Goal: Feedback & Contribution: Leave review/rating

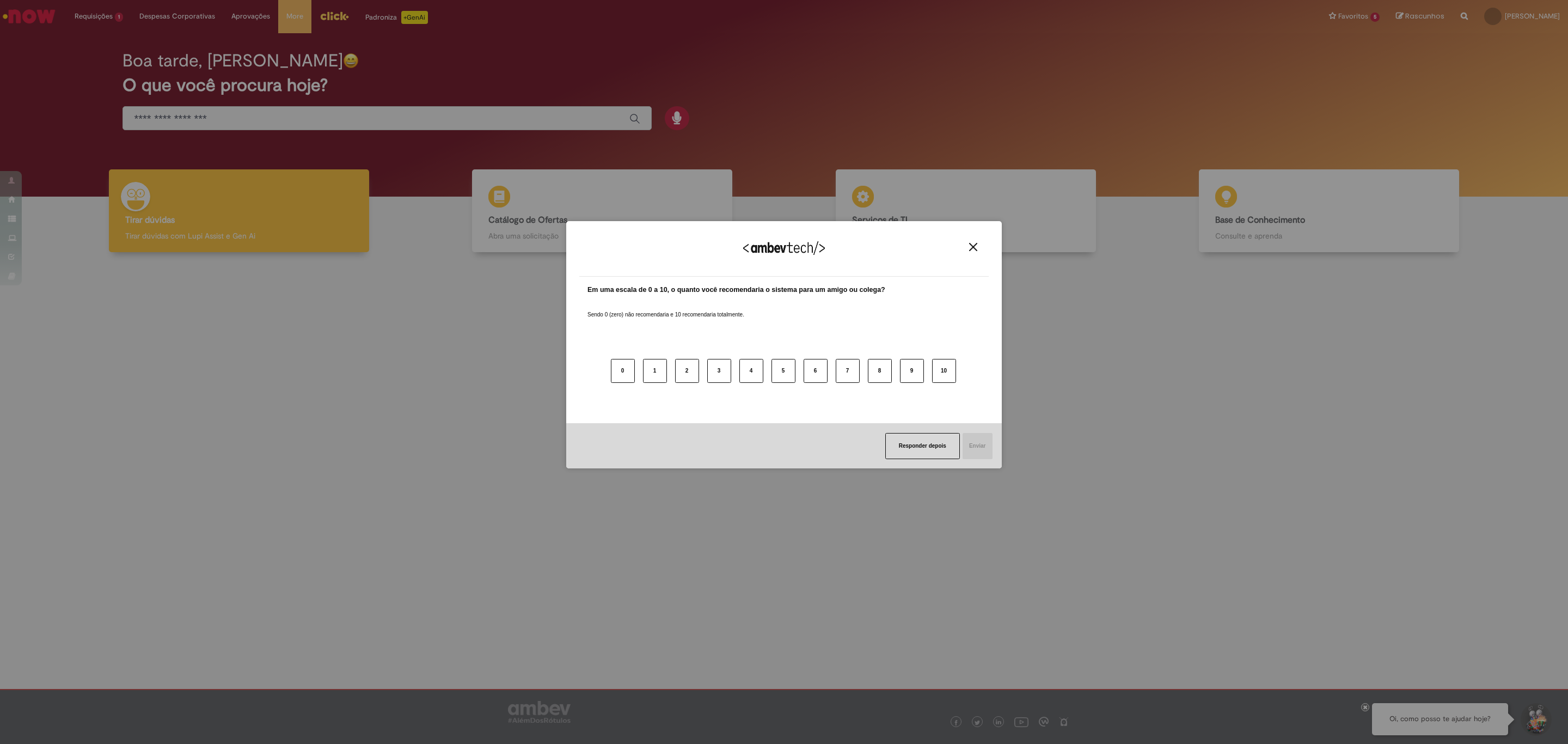
click at [974, 237] on div "Agradecemos seu feedback!" at bounding box center [784, 256] width 410 height 43
click at [973, 245] on img "Close" at bounding box center [973, 247] width 8 height 8
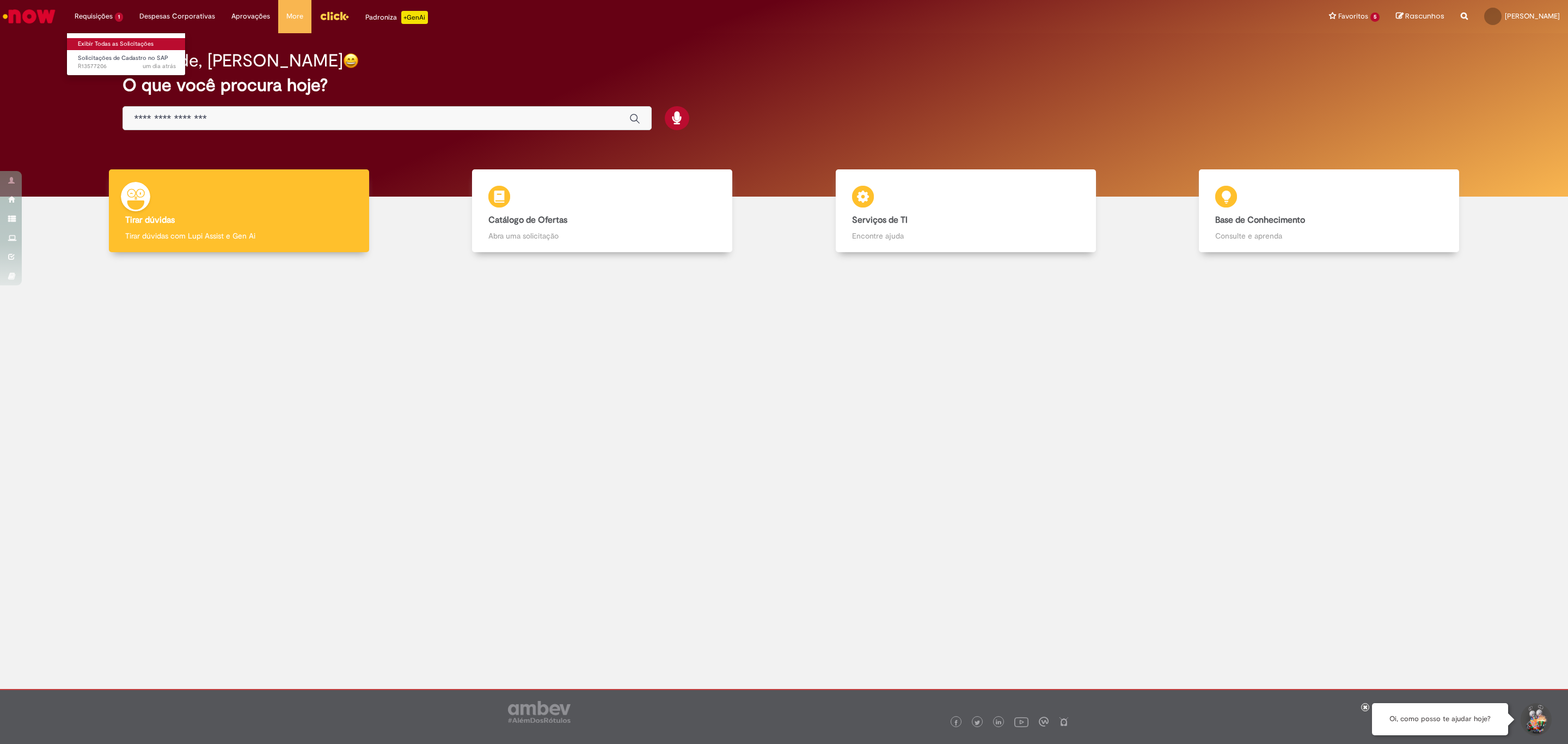
click at [124, 46] on link "Exibir Todas as Solicitações" at bounding box center [127, 44] width 120 height 12
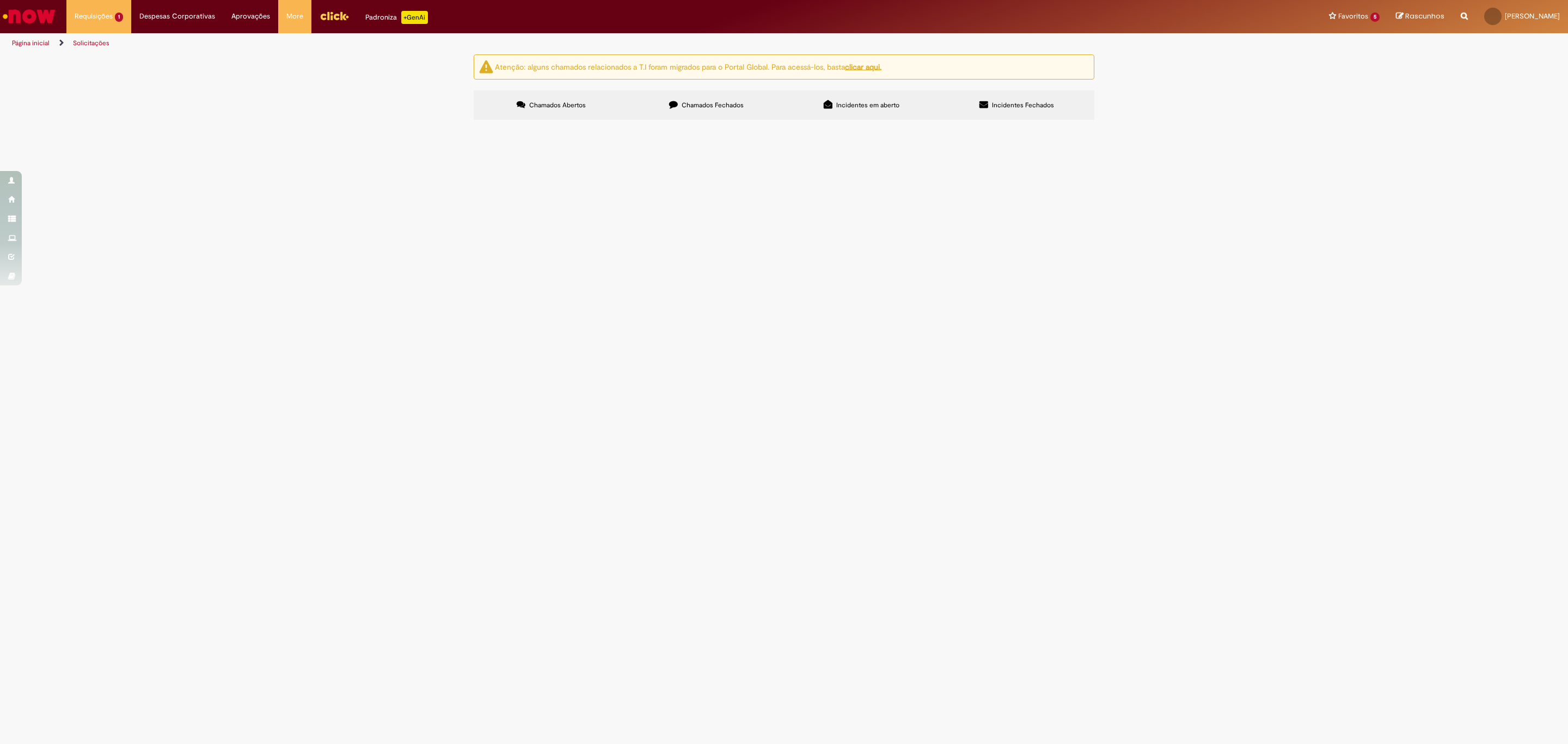
click at [562, 314] on main "Solicitações Atenção: alguns chamados relacionados a T.I foram migrados para o …" at bounding box center [784, 399] width 1568 height 690
click at [0, 0] on span "Solicitações de Cadastro no SAP" at bounding box center [0, 0] width 0 height 0
click at [0, 0] on td "Solicitações de Cadastro no SAP" at bounding box center [0, 0] width 0 height 0
click at [0, 0] on span "Solicitações de Cadastro no SAP" at bounding box center [0, 0] width 0 height 0
click at [0, 0] on span "R13577206" at bounding box center [0, 0] width 0 height 0
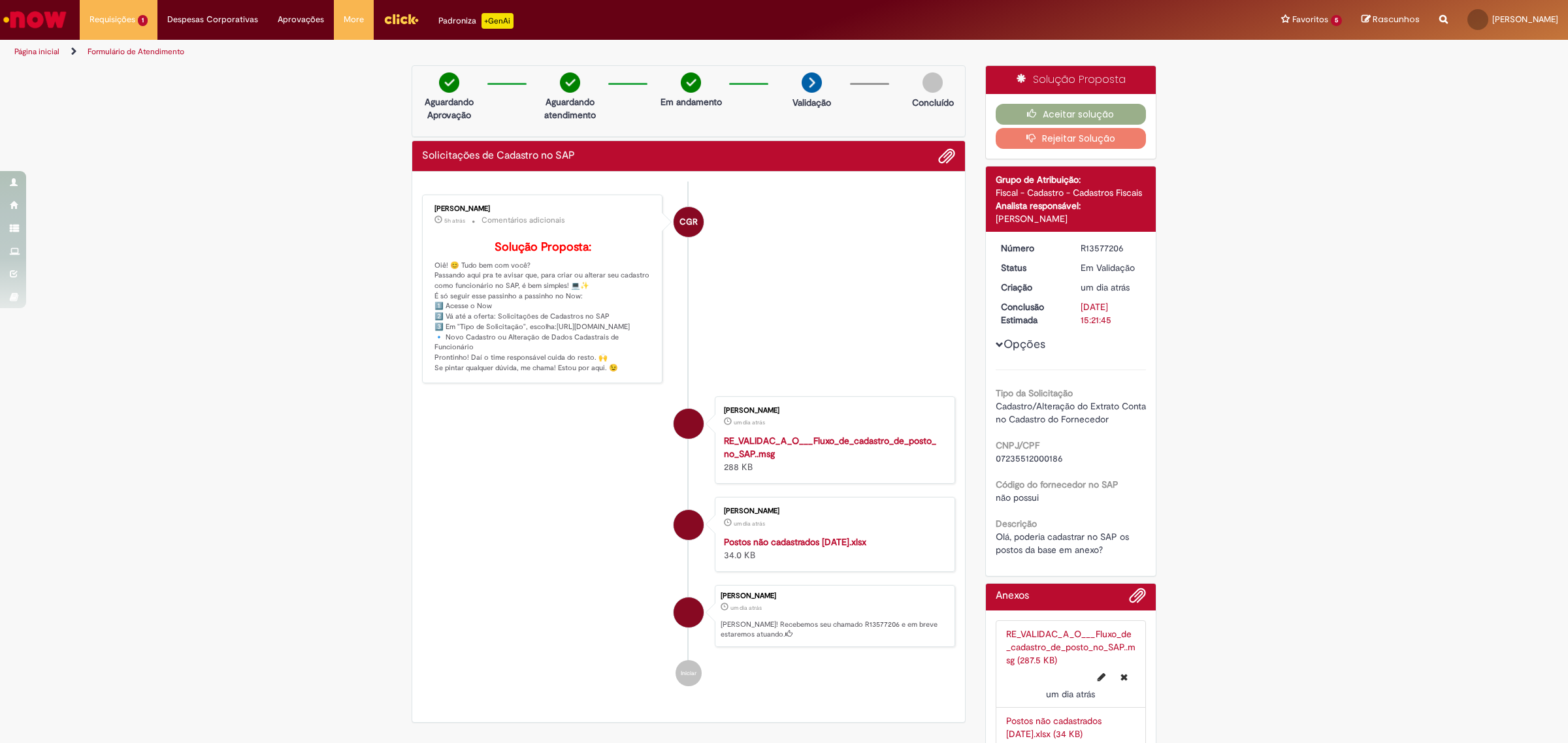
click at [1098, 141] on button "Rejeitar Solução" at bounding box center [1071, 138] width 151 height 21
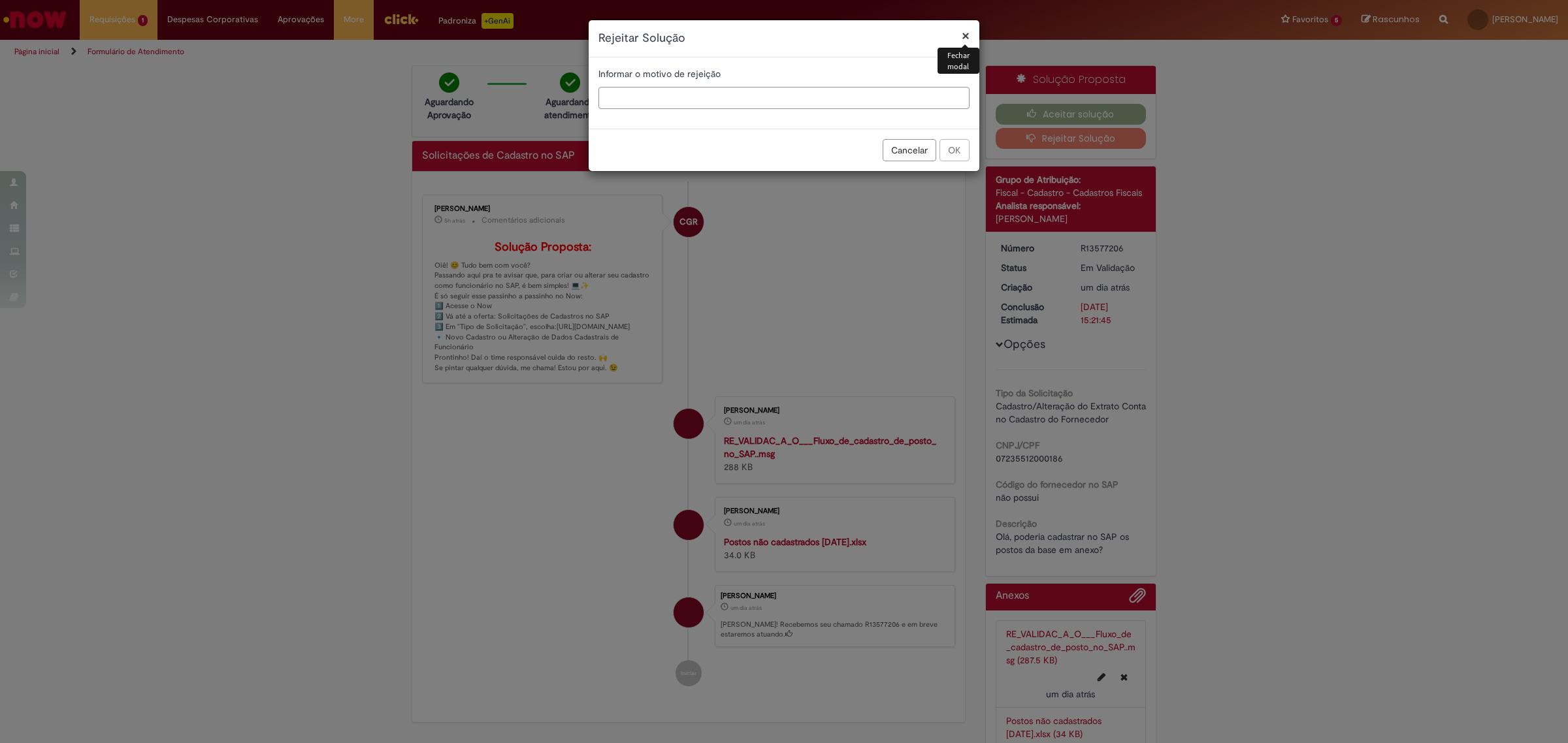
click at [844, 98] on input "text" at bounding box center [784, 98] width 371 height 22
click at [873, 102] on input "text" at bounding box center [784, 98] width 371 height 22
type input "**********"
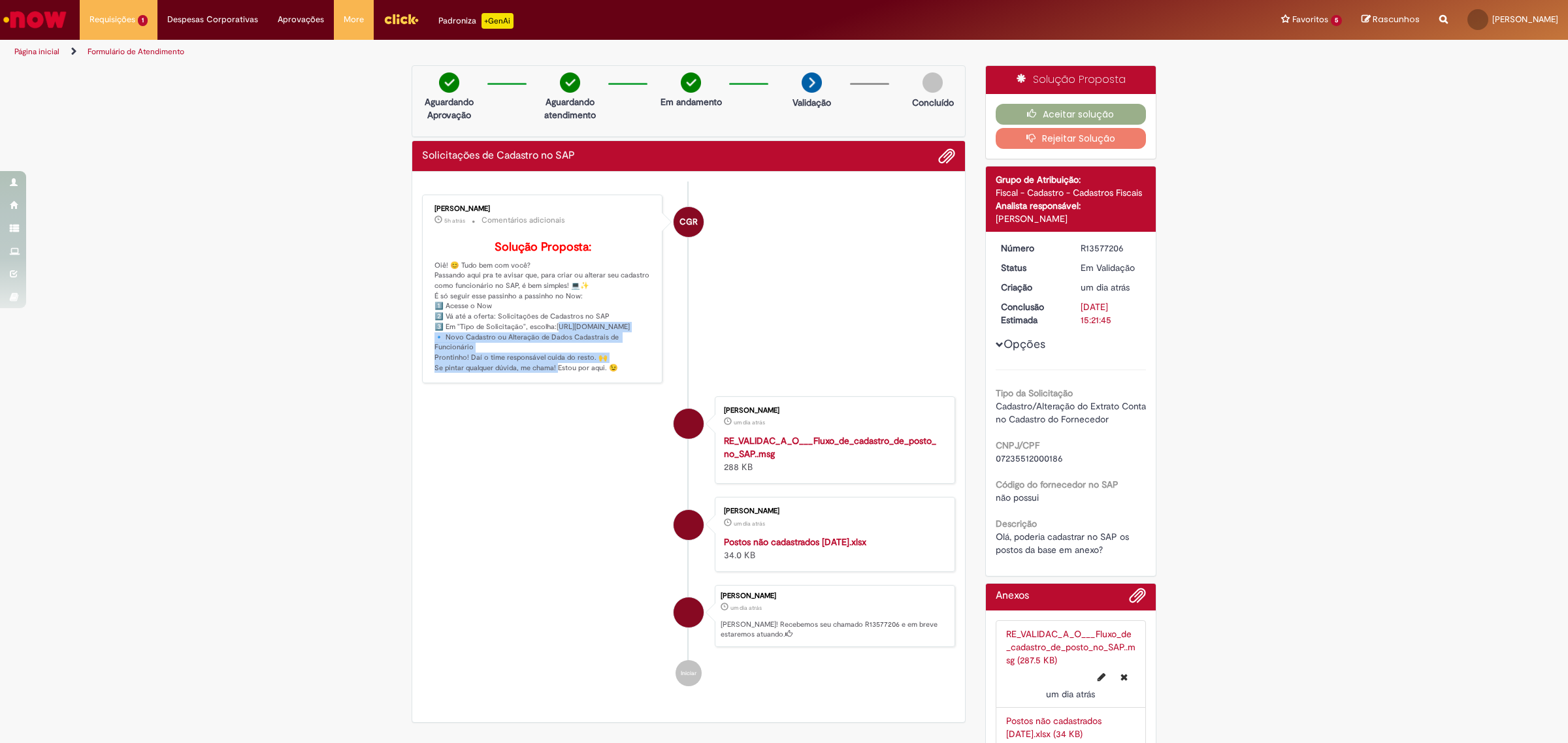
drag, startPoint x: 548, startPoint y: 347, endPoint x: 533, endPoint y: 390, distance: 45.5
click at [533, 374] on p "Solução Proposta: Oiê! 😊 Tudo bem com você? Passando aqui pra te avisar que, pa…" at bounding box center [543, 307] width 218 height 133
copy p "ttps://[DOMAIN_NAME][URL] 🔹"
click at [772, 343] on li "CGR [PERSON_NAME] 5h atrás 5 horas atrás Comentários adicionais Solução Propost…" at bounding box center [689, 289] width 533 height 189
drag, startPoint x: 548, startPoint y: 347, endPoint x: 568, endPoint y: 354, distance: 21.2
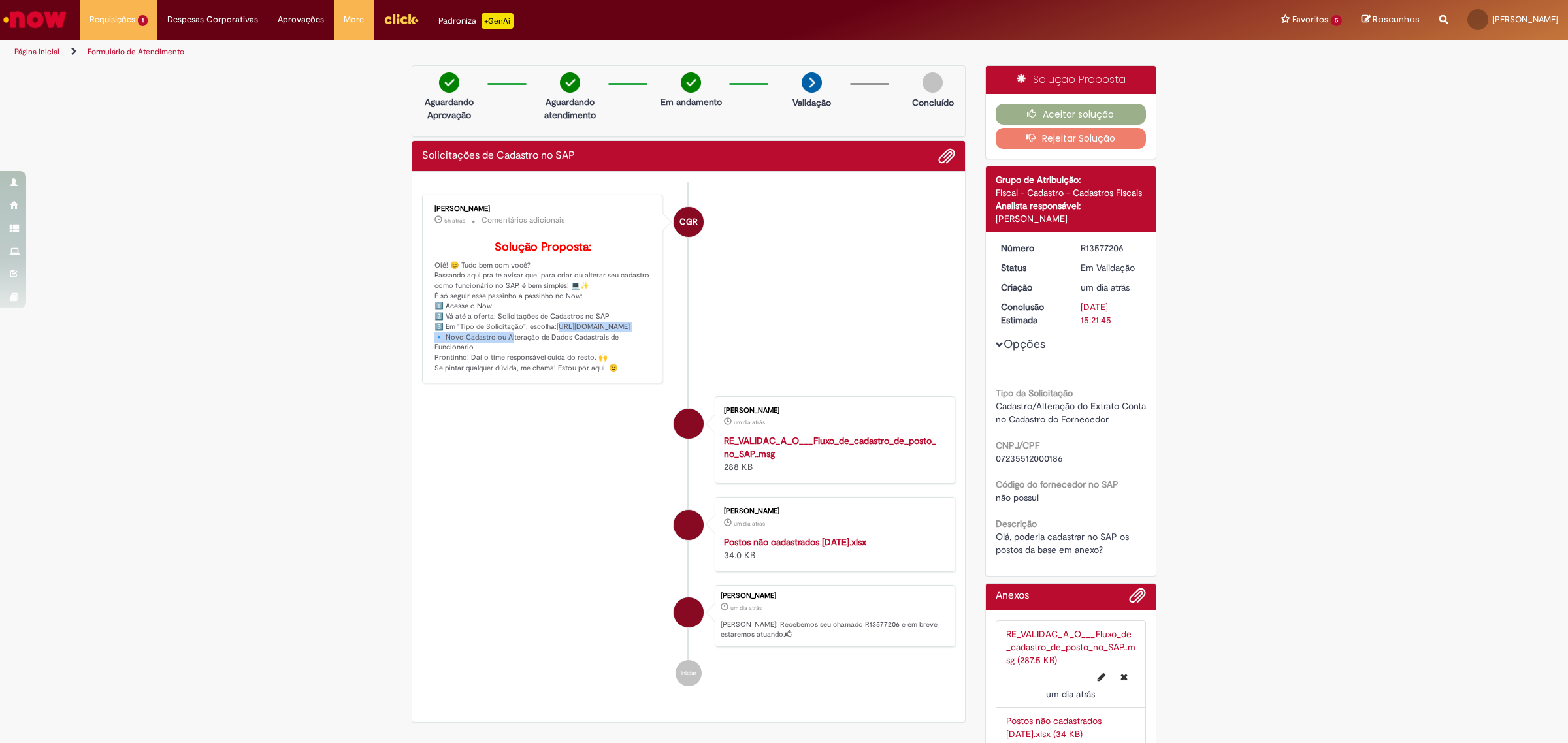
click at [568, 354] on p "Solução Proposta: Oiê! 😊 Tudo bem com você? Passando aqui pra te avisar que, pa…" at bounding box center [543, 307] width 218 height 133
drag, startPoint x: 550, startPoint y: 344, endPoint x: 562, endPoint y: 386, distance: 43.7
click at [562, 374] on p "Solução Proposta: Oiê! 😊 Tudo bem com você? Passando aqui pra te avisar que, pa…" at bounding box center [543, 307] width 218 height 133
copy p "tps://[DOMAIN_NAME][URL] 🔹"
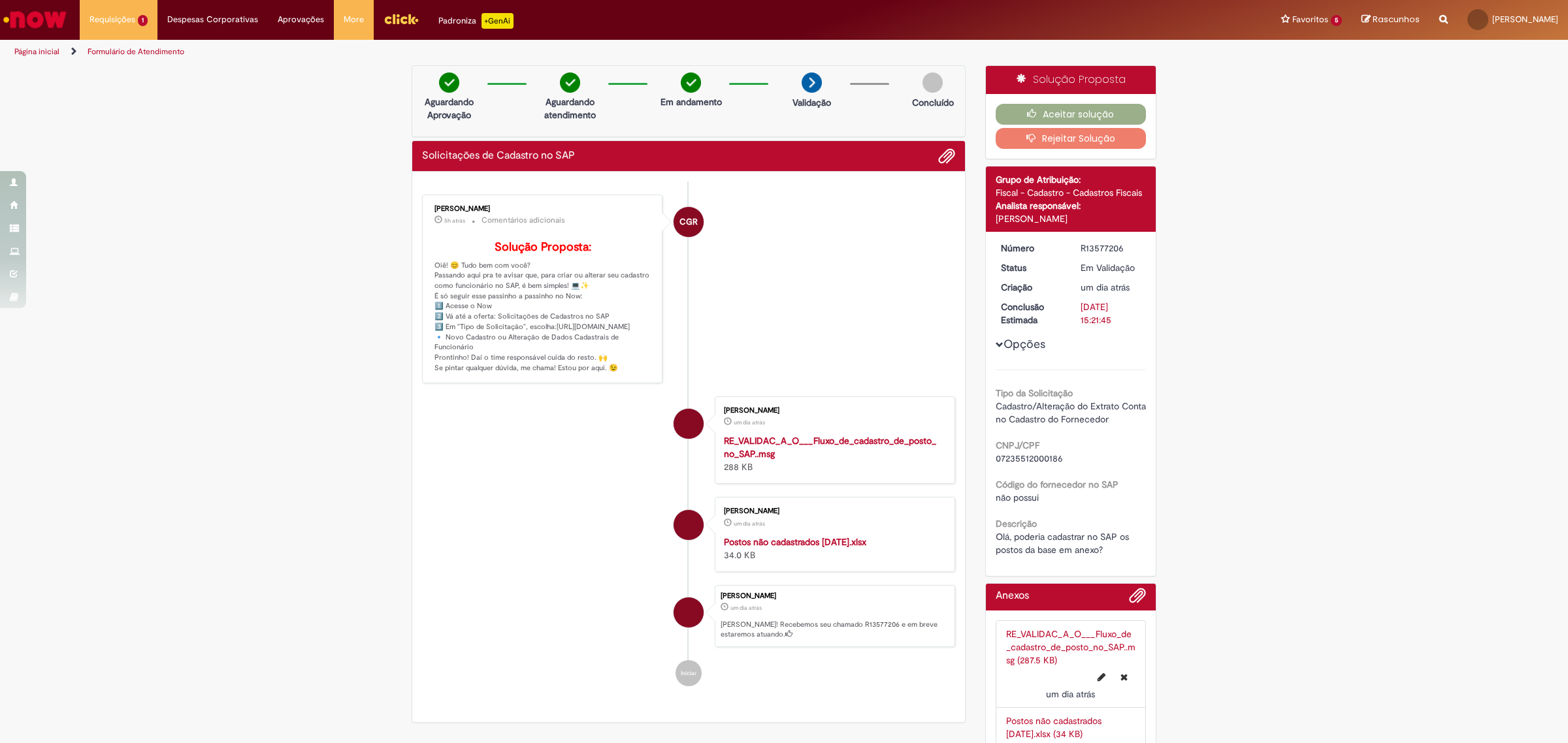
click at [841, 281] on li "CGR [PERSON_NAME] 5h atrás 5 horas atrás Comentários adicionais Solução Propost…" at bounding box center [689, 289] width 533 height 189
click at [1059, 139] on button "Rejeitar Solução" at bounding box center [1071, 138] width 151 height 21
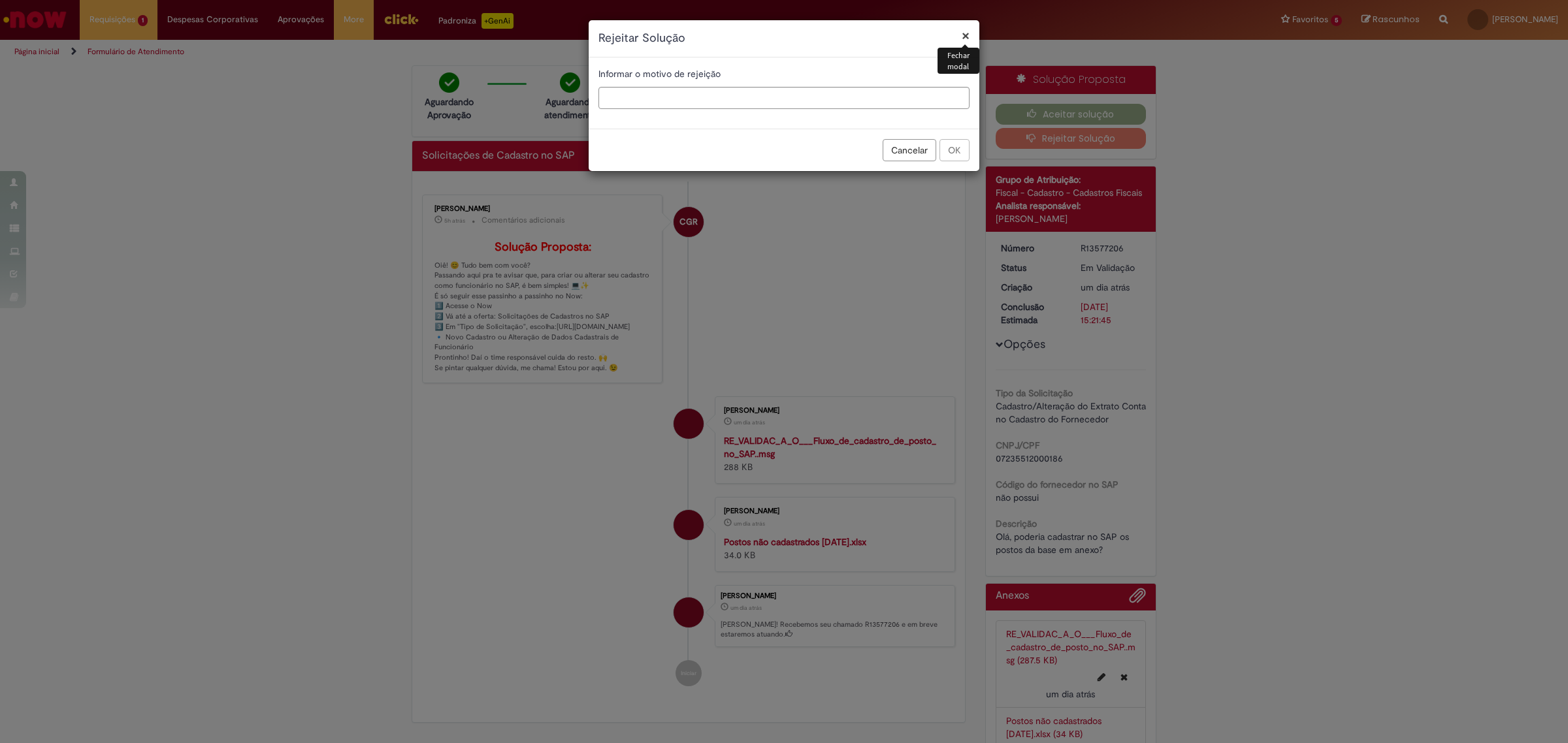
click at [863, 85] on div "Informar o motivo de rejeição" at bounding box center [784, 93] width 391 height 71
click at [870, 96] on input "text" at bounding box center [784, 98] width 371 height 22
paste input "**********"
type input "**********"
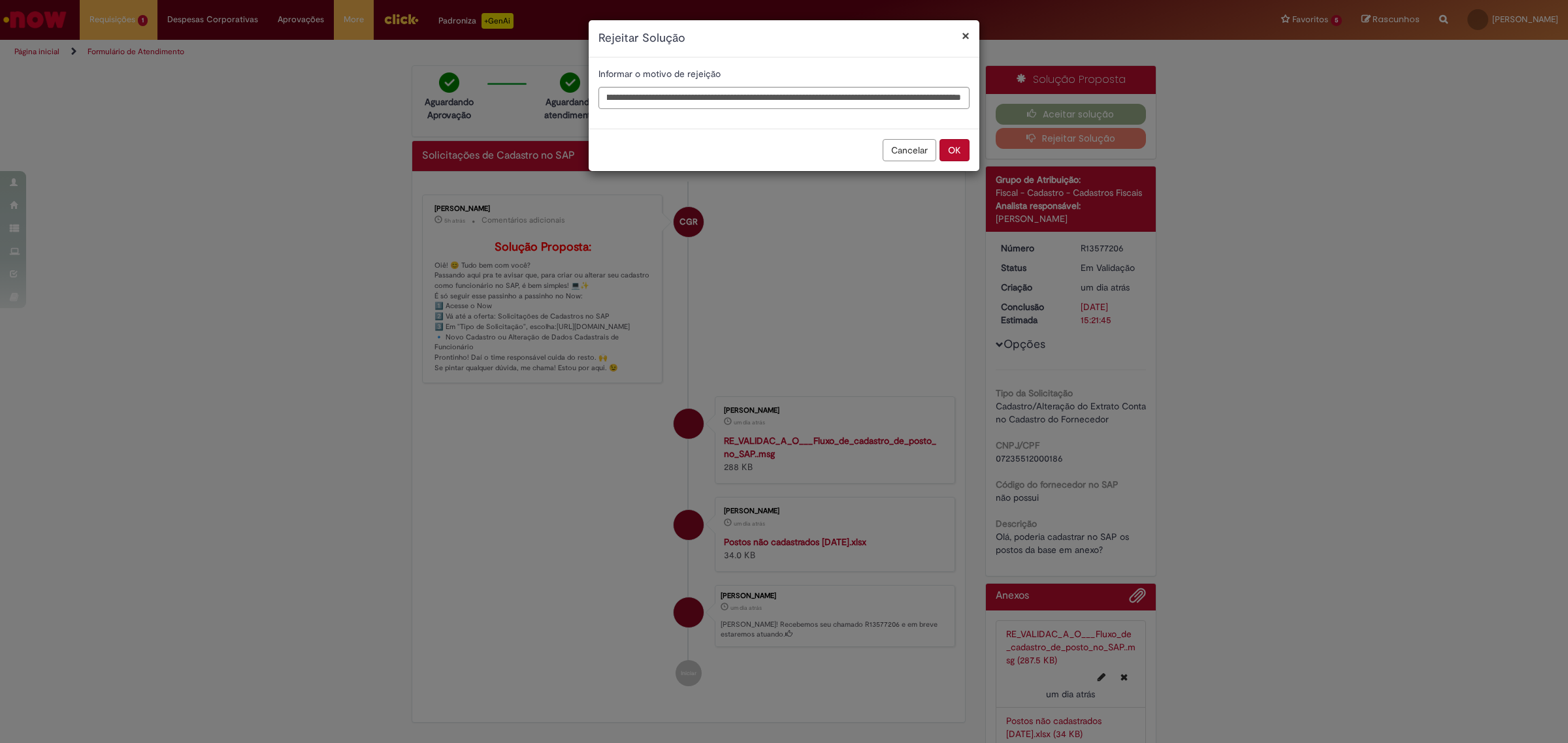
scroll to position [0, 0]
click at [959, 152] on button "OK" at bounding box center [954, 150] width 30 height 22
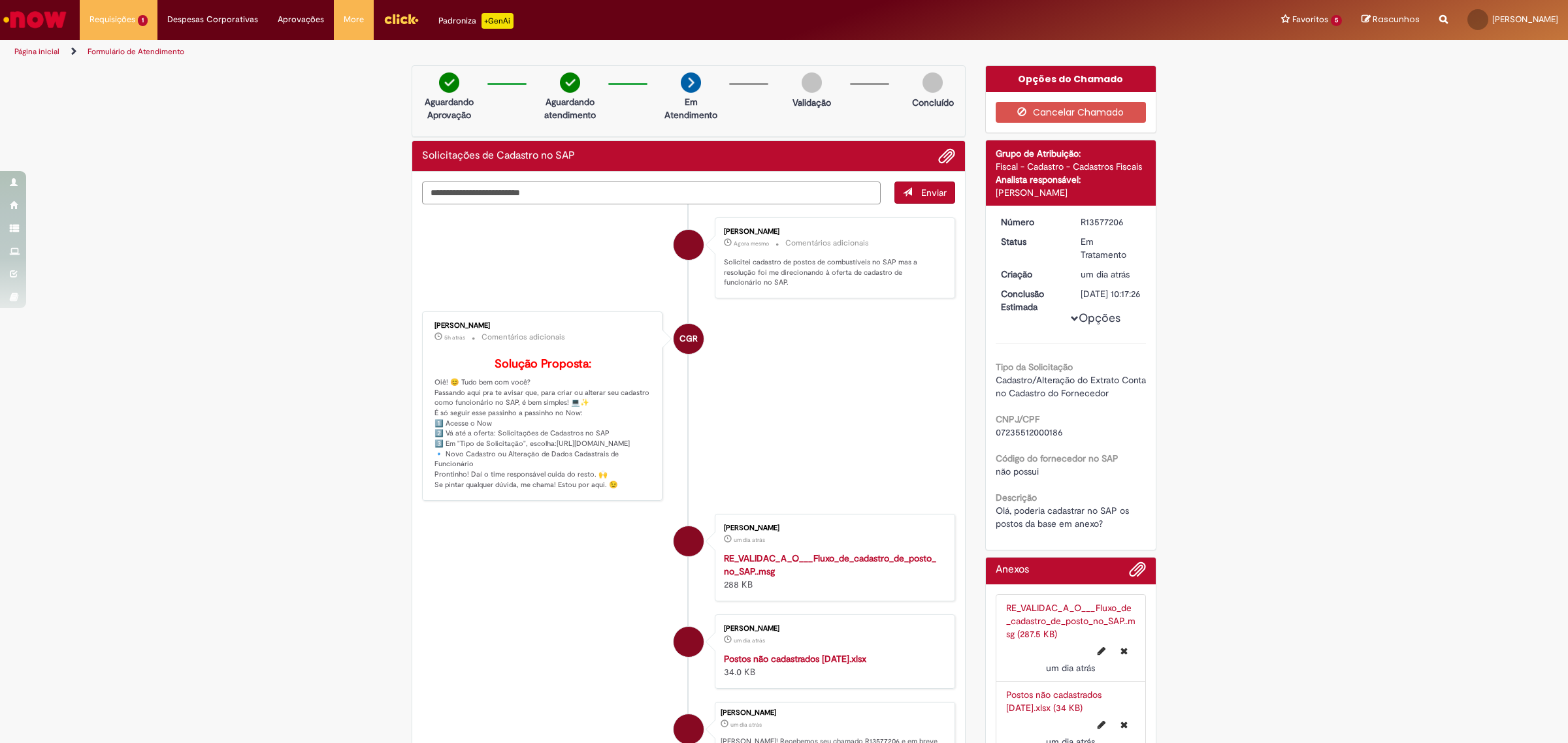
click at [711, 188] on textarea "Digite sua mensagem aqui..." at bounding box center [651, 193] width 459 height 23
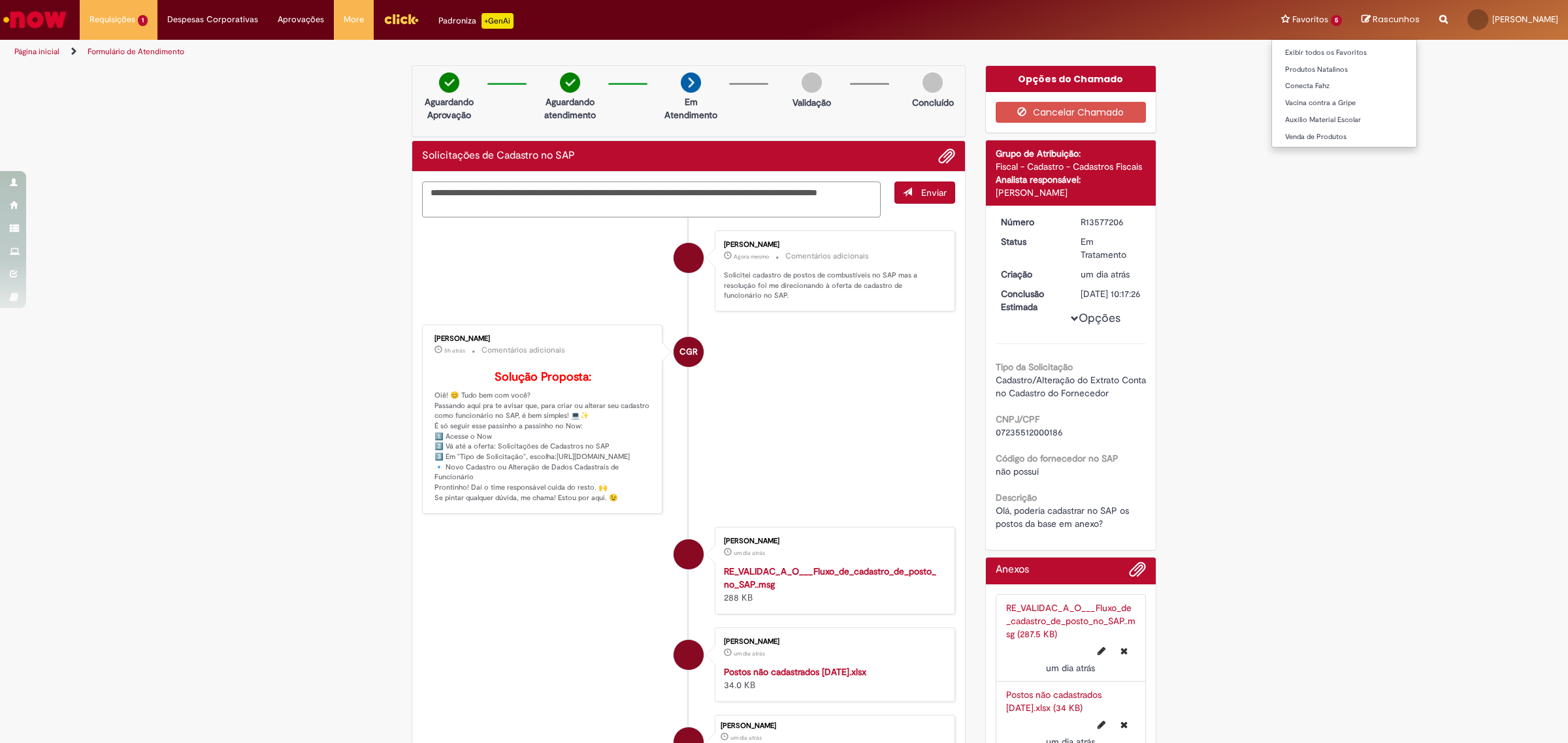
type textarea "**********"
click at [642, 204] on textarea "**********" at bounding box center [651, 199] width 459 height 36
click at [929, 152] on li at bounding box center [941, 155] width 27 height 17
click at [938, 154] on span "Adicionar anexos" at bounding box center [946, 156] width 15 height 15
click at [795, 204] on textarea "**********" at bounding box center [651, 199] width 459 height 36
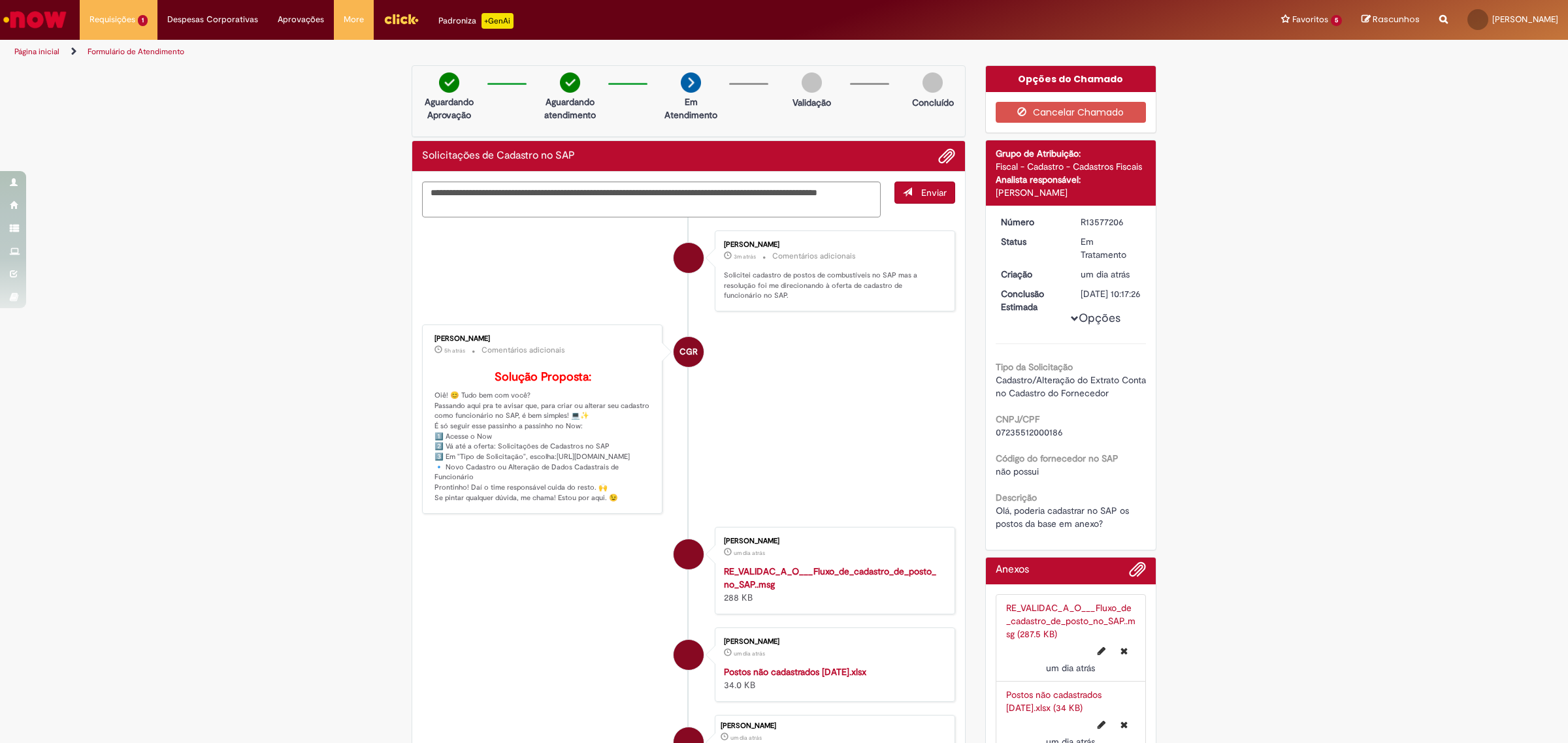
click at [925, 193] on span "Enviar" at bounding box center [933, 193] width 26 height 12
click at [944, 158] on span "Adicionar anexos" at bounding box center [946, 156] width 15 height 15
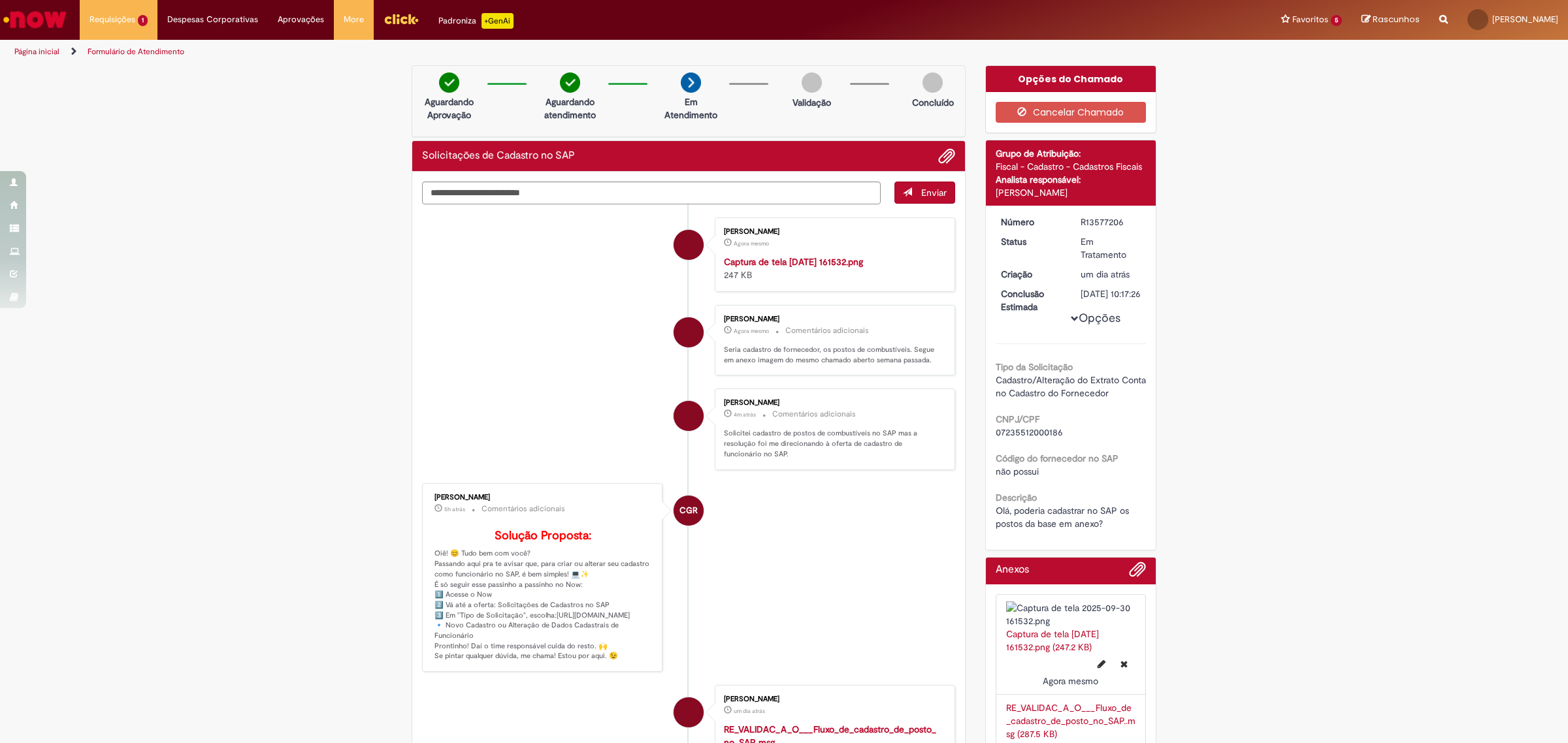
click at [833, 265] on strong "Captura de tela [DATE] 161532.png" at bounding box center [793, 262] width 139 height 12
click at [1515, 93] on div "Verificar Código de Barras Aguardando Aprovação Aguardando atendimento Em Atend…" at bounding box center [784, 541] width 1568 height 952
click at [1340, 187] on div "Verificar Código de Barras Aguardando Aprovação Aguardando atendimento Em Atend…" at bounding box center [784, 541] width 1568 height 952
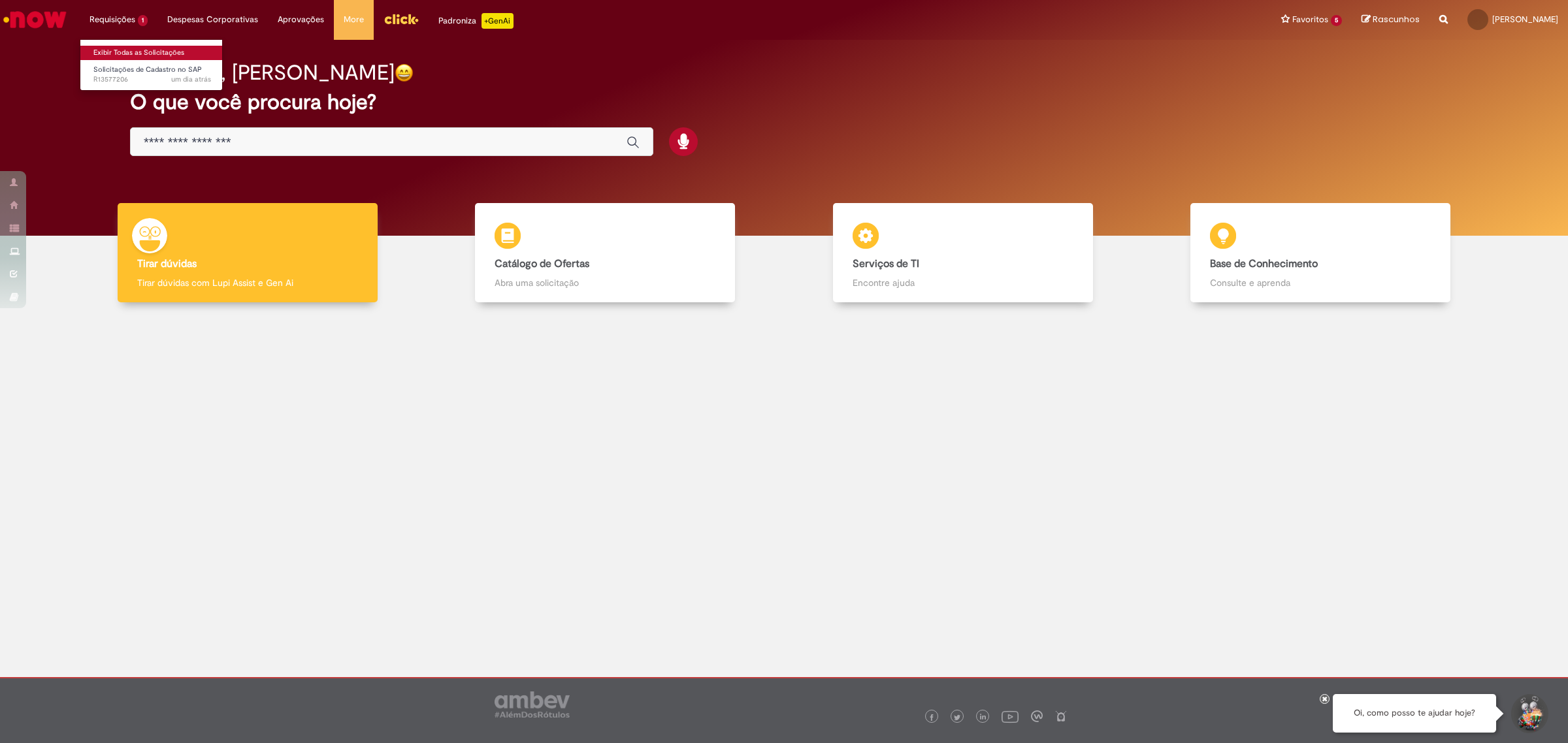
click at [152, 49] on link "Exibir Todas as Solicitações" at bounding box center [152, 53] width 144 height 15
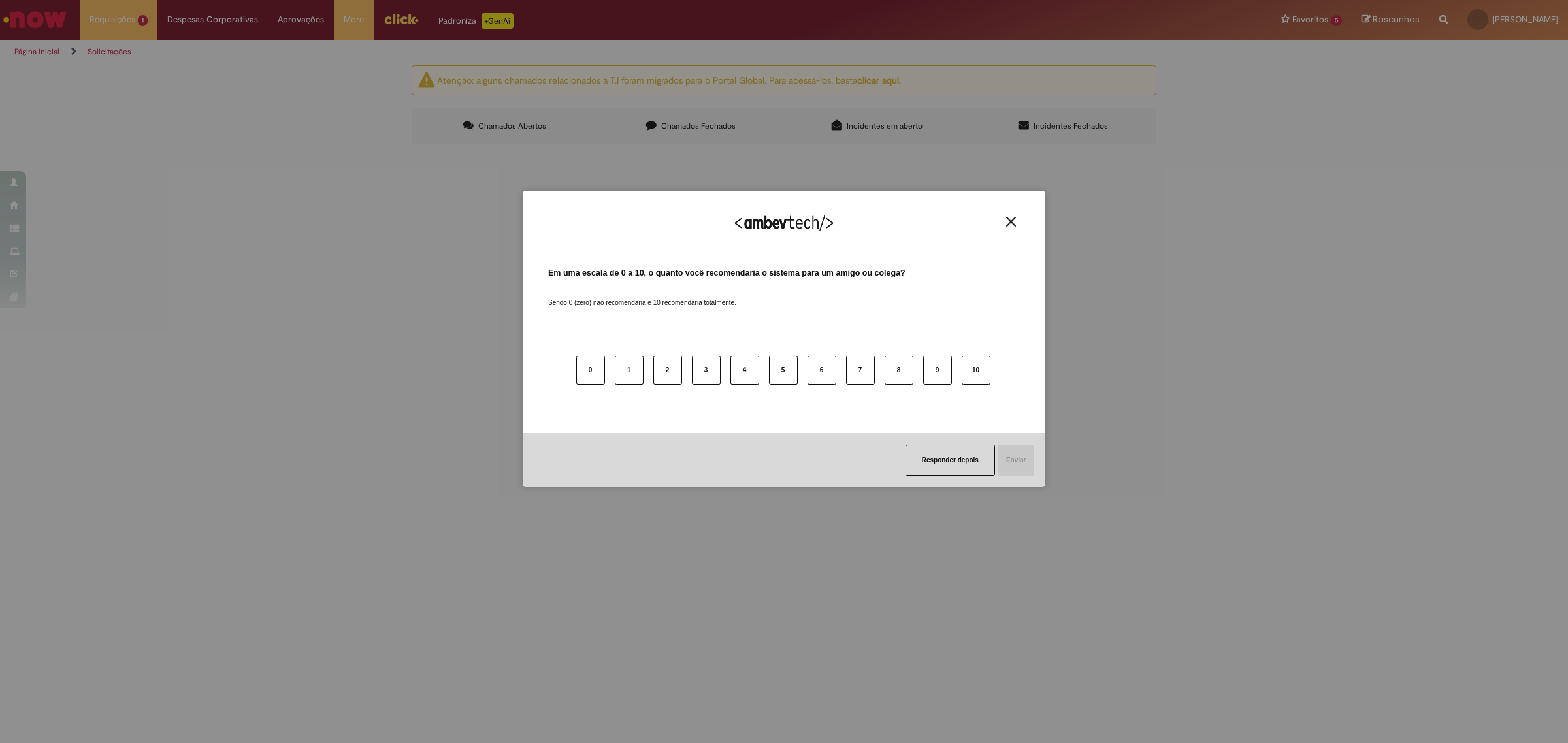
click at [1011, 217] on img "Close" at bounding box center [1010, 221] width 9 height 9
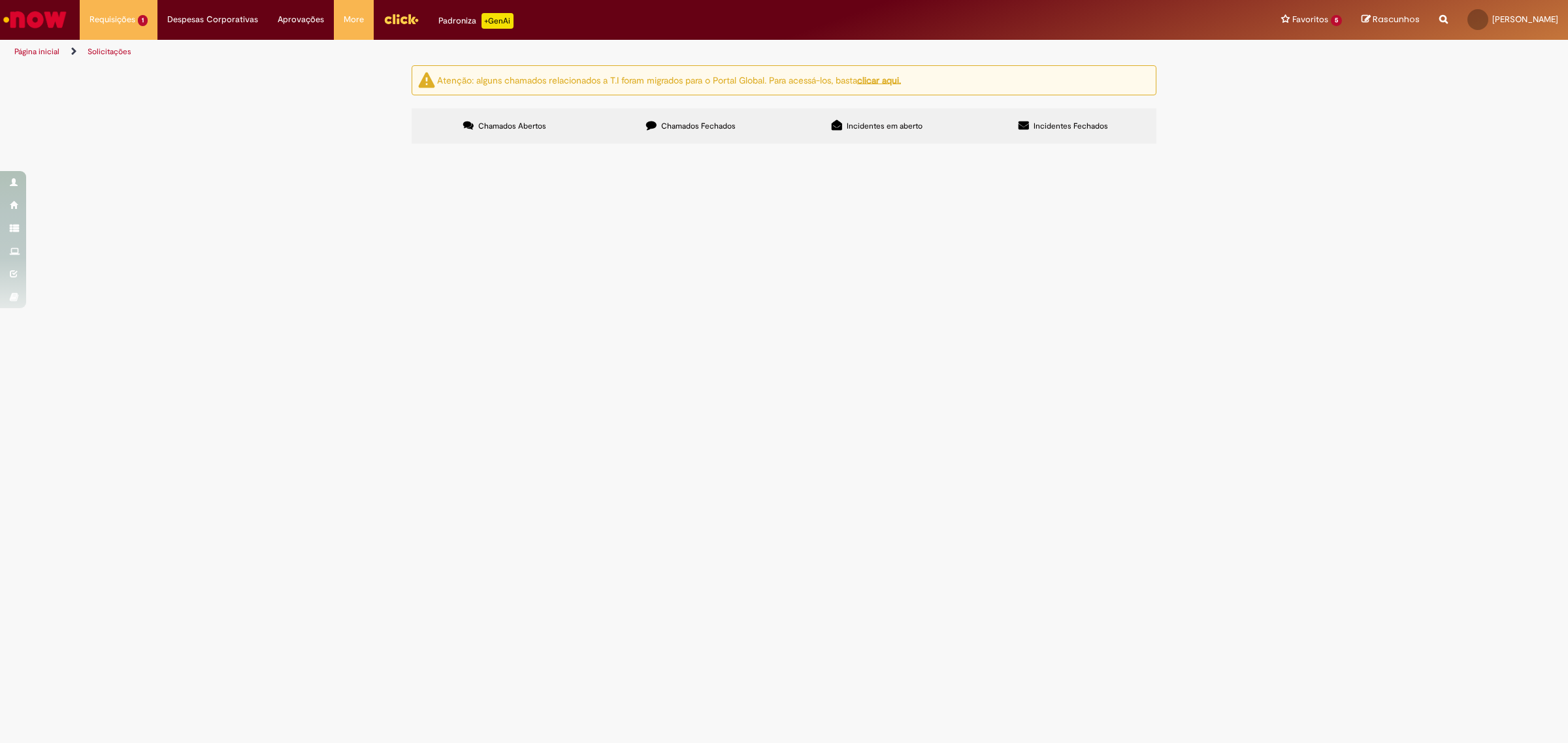
click at [741, 127] on label "Chamados Fechados" at bounding box center [690, 126] width 186 height 35
click at [0, 0] on span "R13555756" at bounding box center [0, 0] width 0 height 0
click at [0, 0] on span "Solicitações de Cadastro no SAP" at bounding box center [0, 0] width 0 height 0
click at [1278, 147] on div "Atenção: alguns chamados relacionados a T.I foram migrados para o Portal Global…" at bounding box center [784, 106] width 1568 height 82
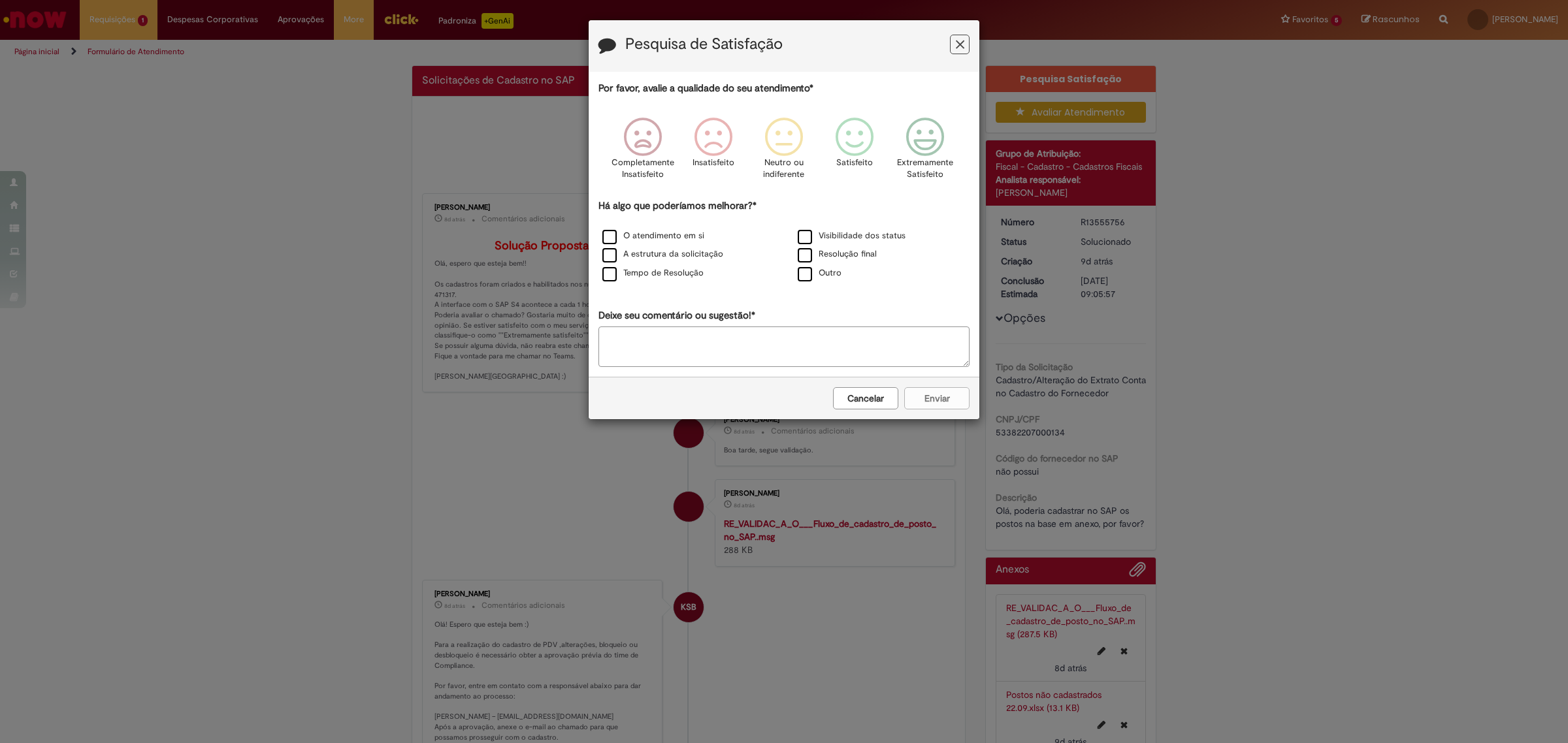
click at [960, 45] on icon "Feedback" at bounding box center [960, 45] width 9 height 14
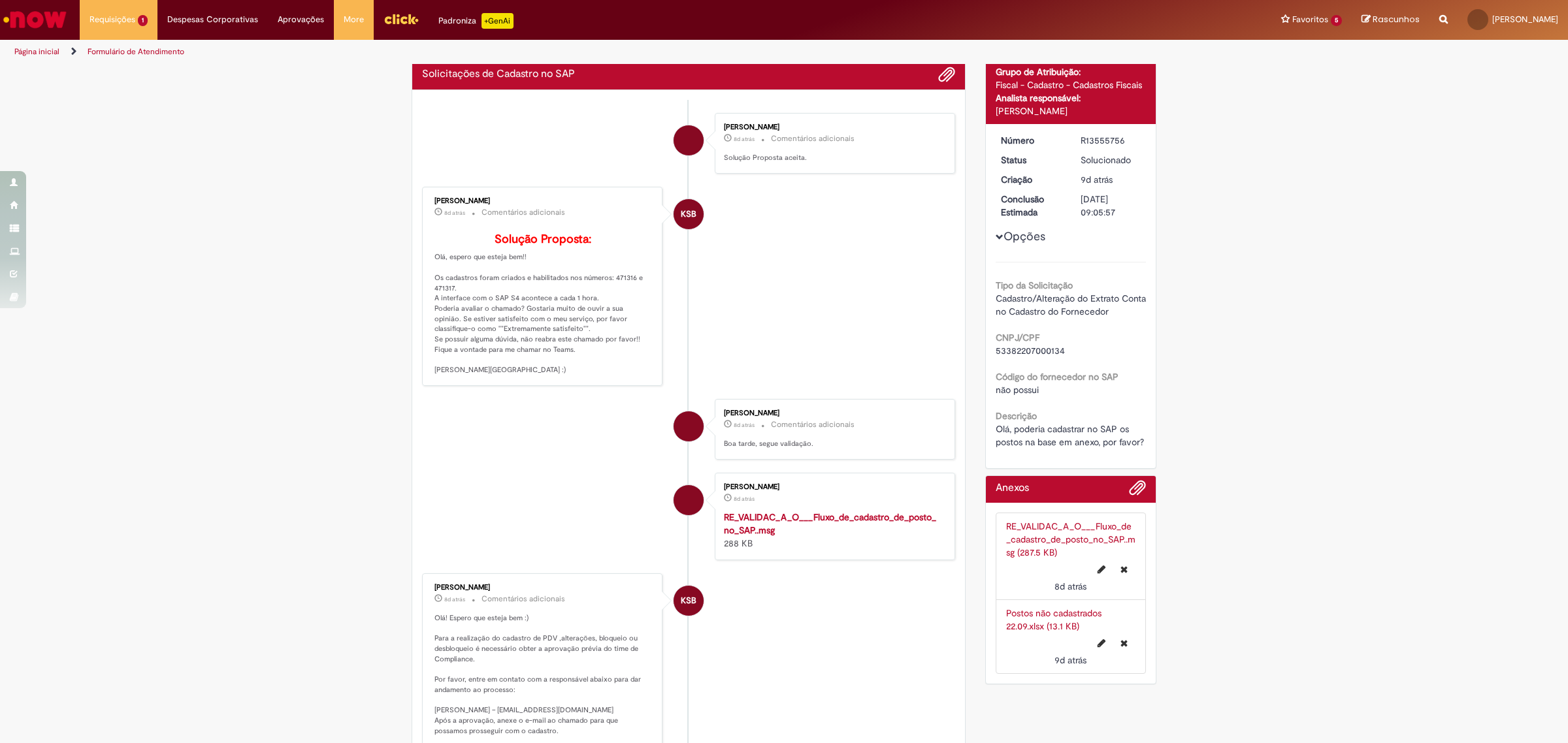
scroll to position [163, 0]
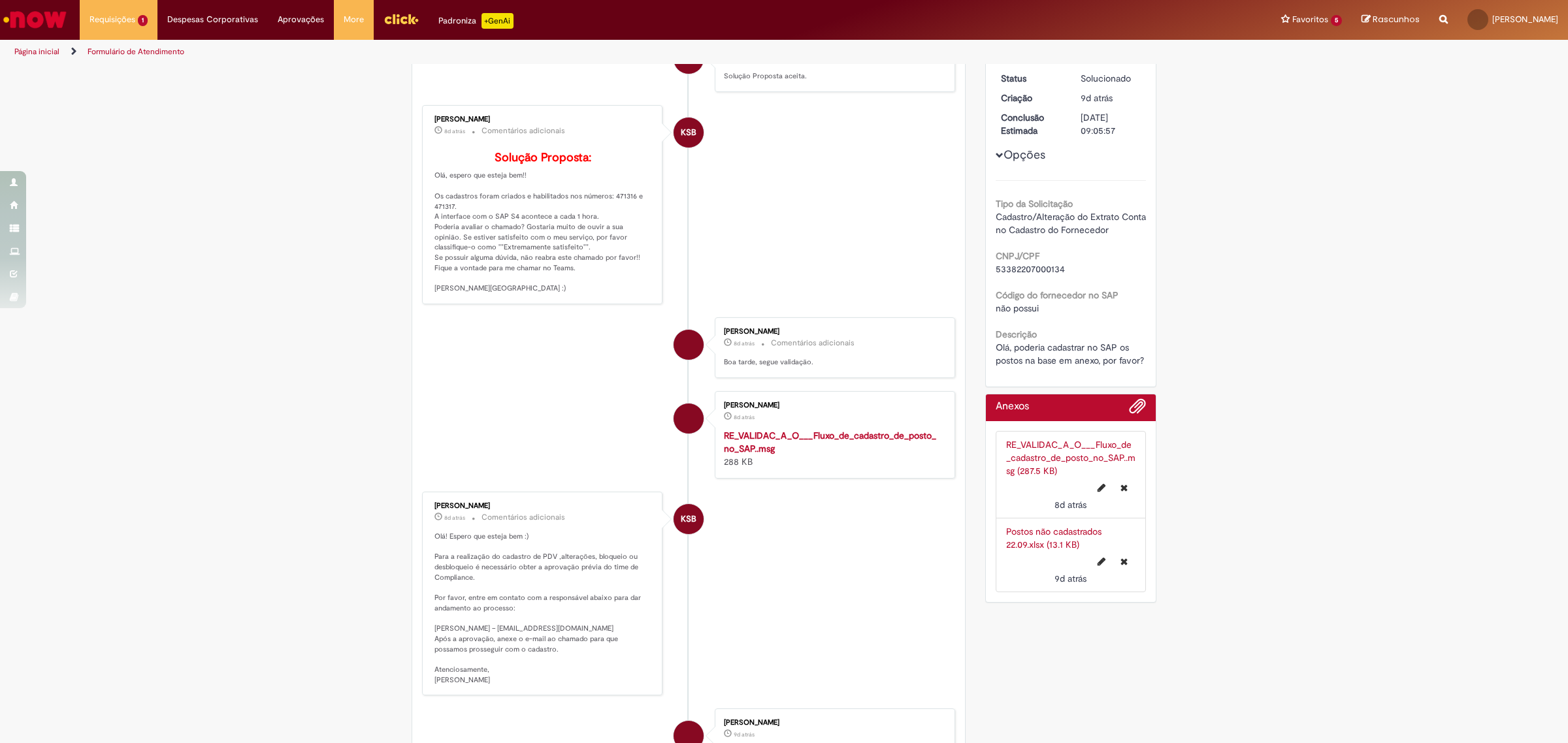
click at [1329, 245] on div "Verificar Código de Barras Aguardando Aprovação Aguardando atendimento Em andam…" at bounding box center [784, 421] width 1568 height 1039
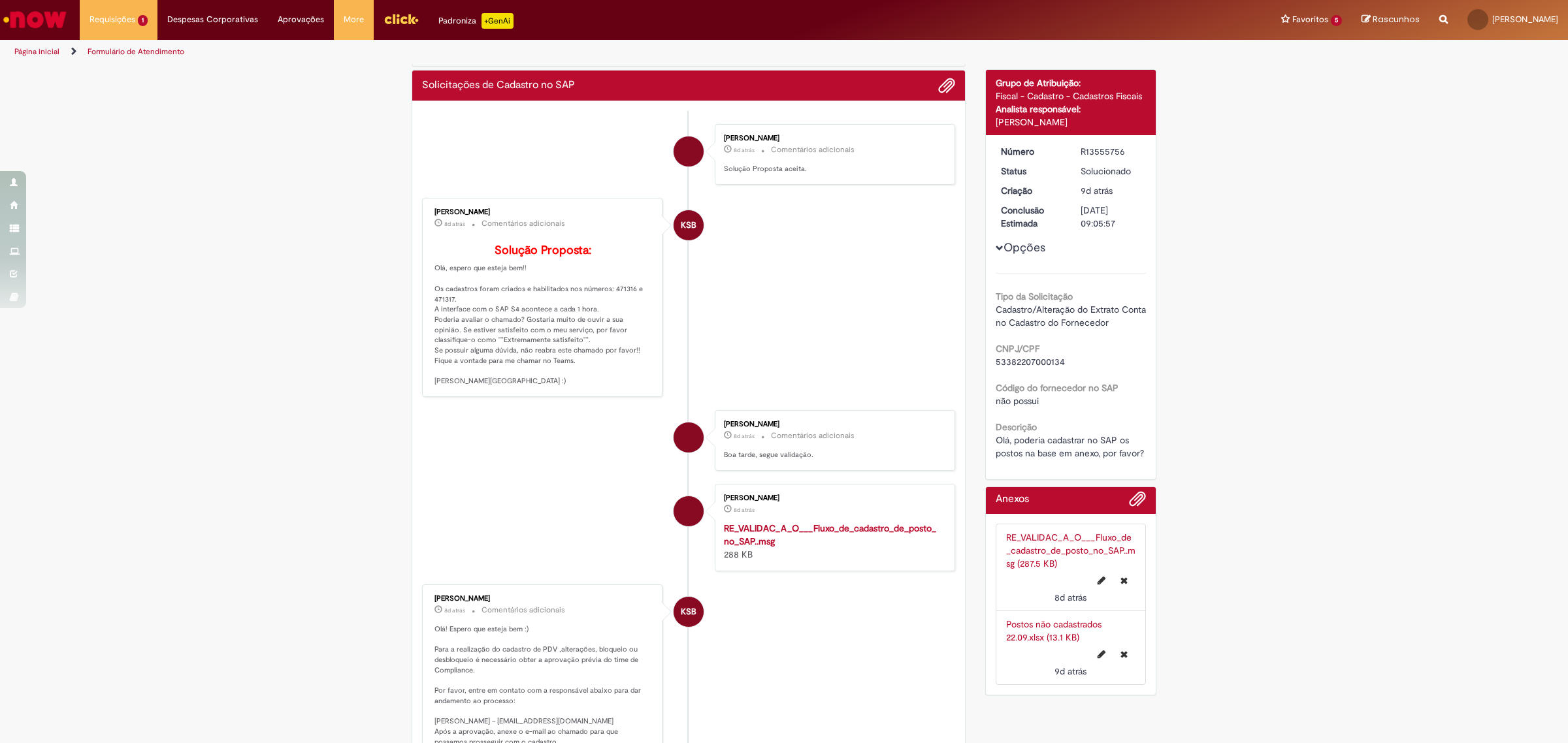
scroll to position [0, 0]
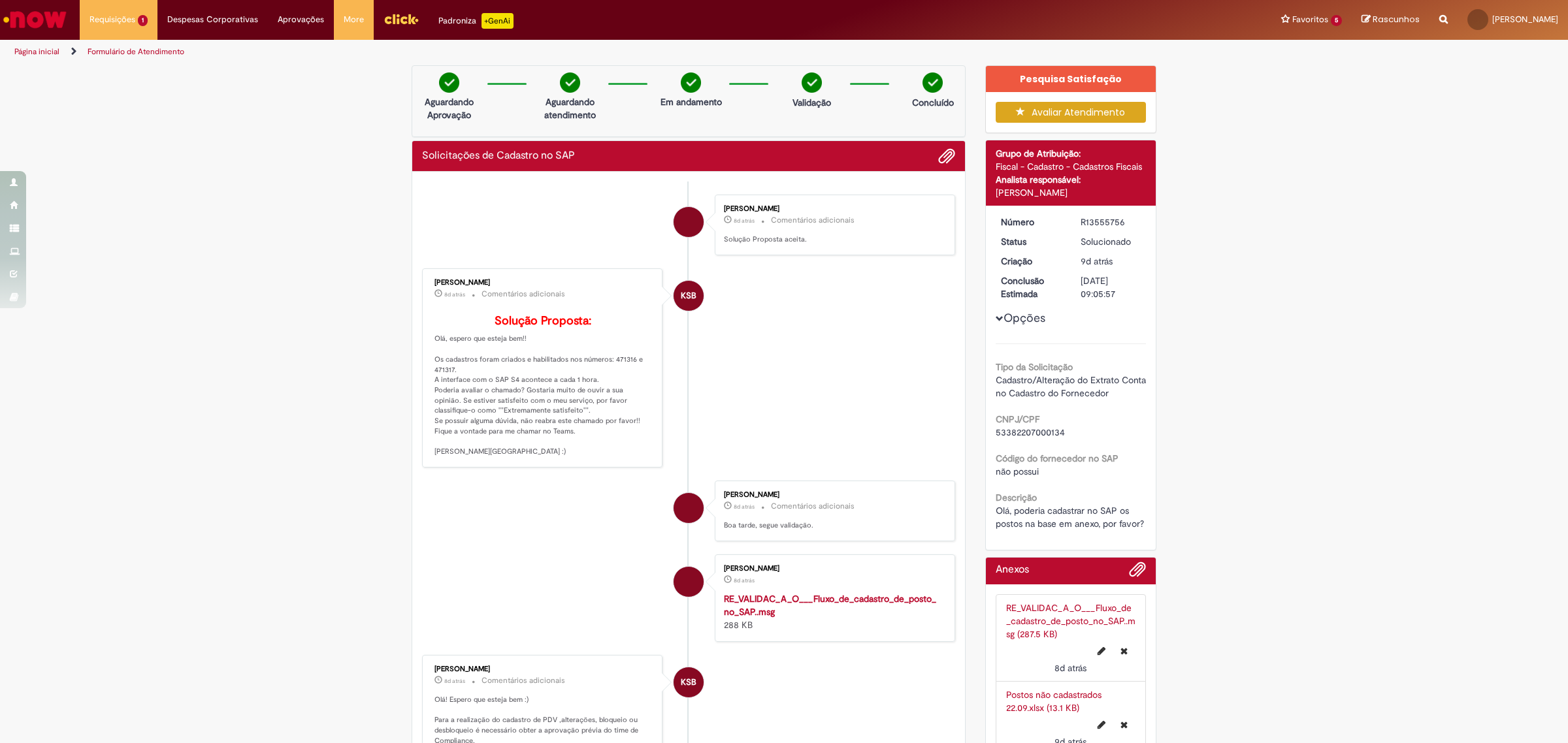
click at [1117, 112] on button "Avaliar Atendimento" at bounding box center [1071, 112] width 151 height 21
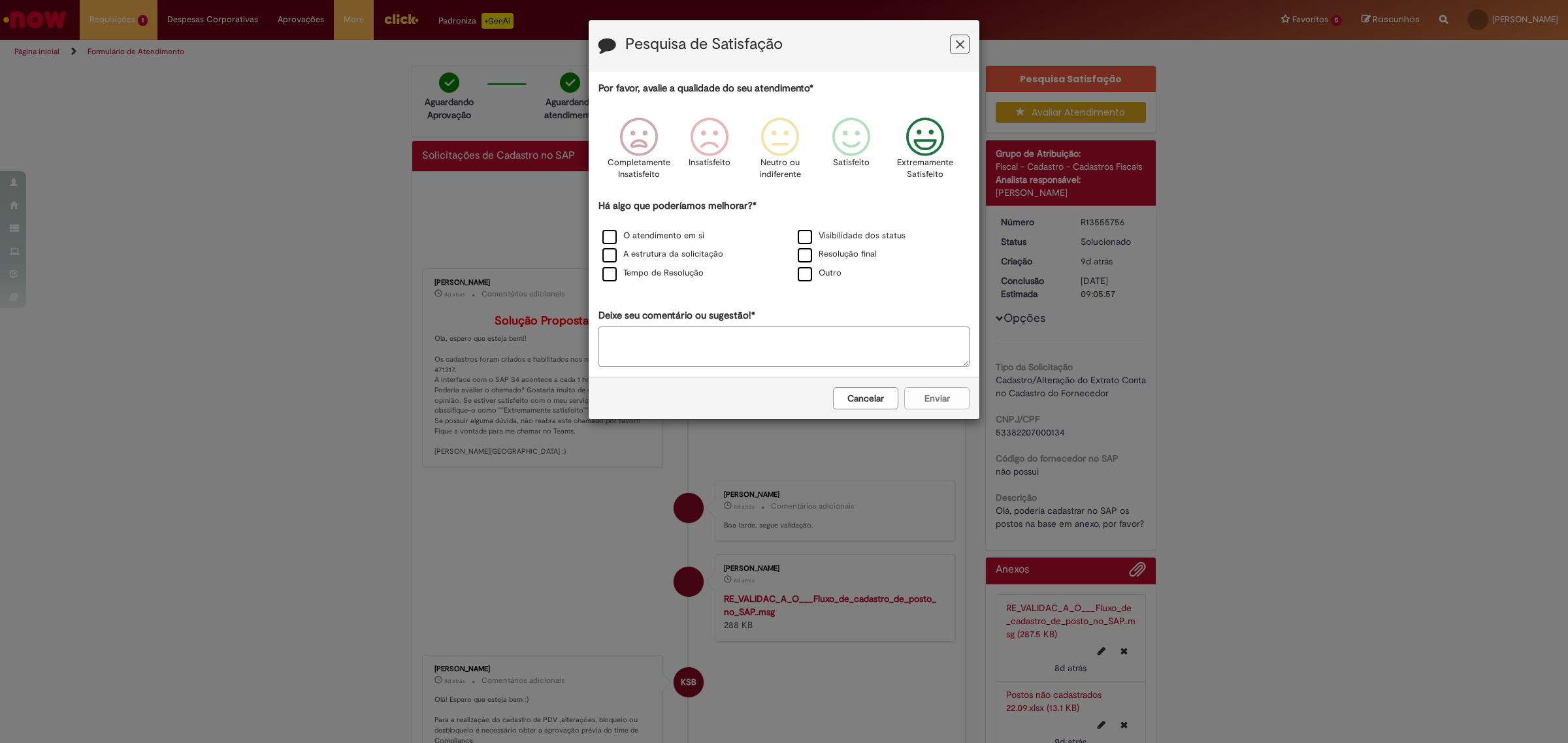
click at [942, 134] on icon "Feedback" at bounding box center [925, 137] width 49 height 39
click at [629, 236] on label "O atendimento em si" at bounding box center [654, 236] width 102 height 12
click at [693, 250] on label "A estrutura da solicitação" at bounding box center [662, 254] width 121 height 12
click at [817, 235] on label "Visibilidade dos status" at bounding box center [852, 236] width 108 height 12
click at [939, 399] on button "Enviar" at bounding box center [936, 398] width 65 height 22
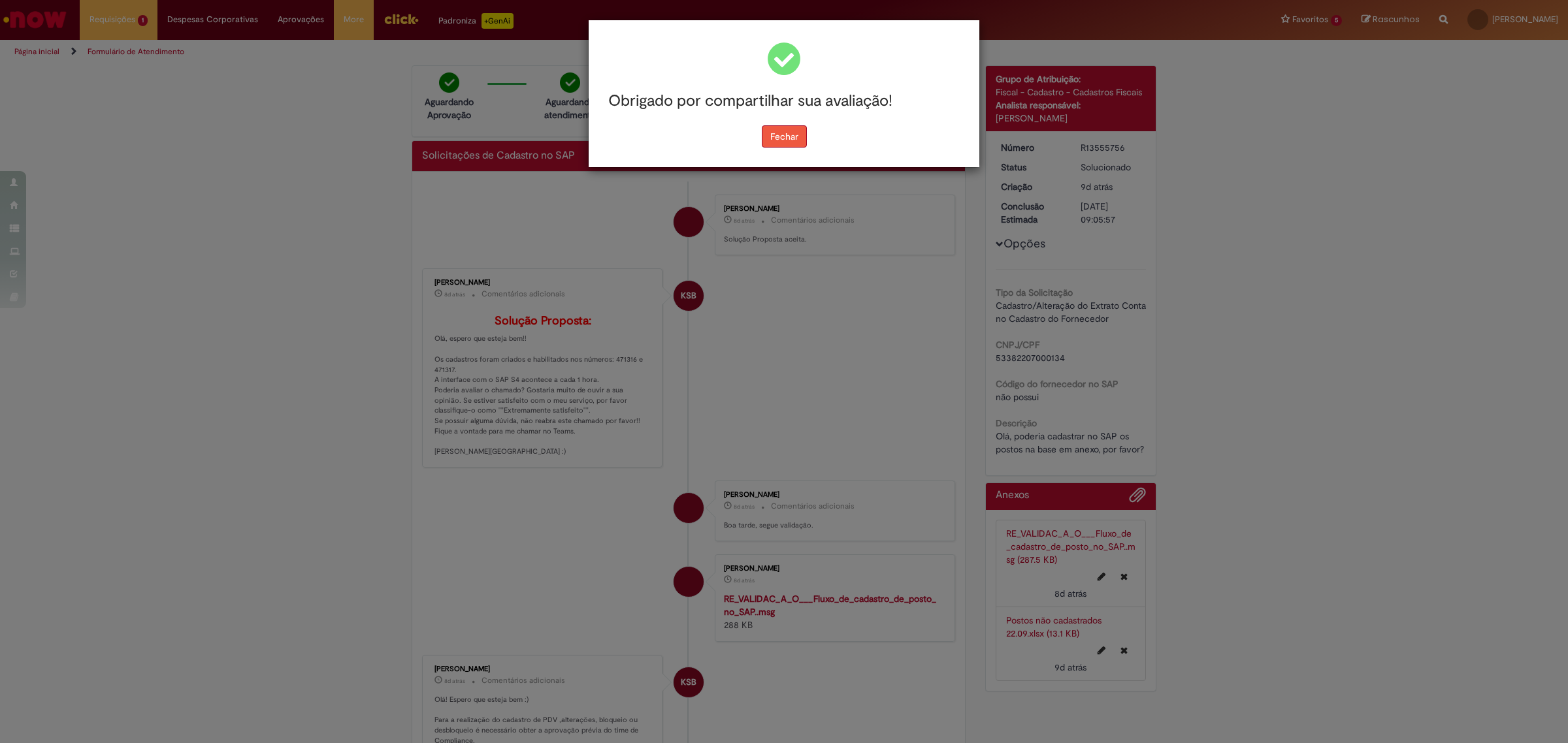
click at [795, 132] on button "Fechar" at bounding box center [784, 136] width 45 height 22
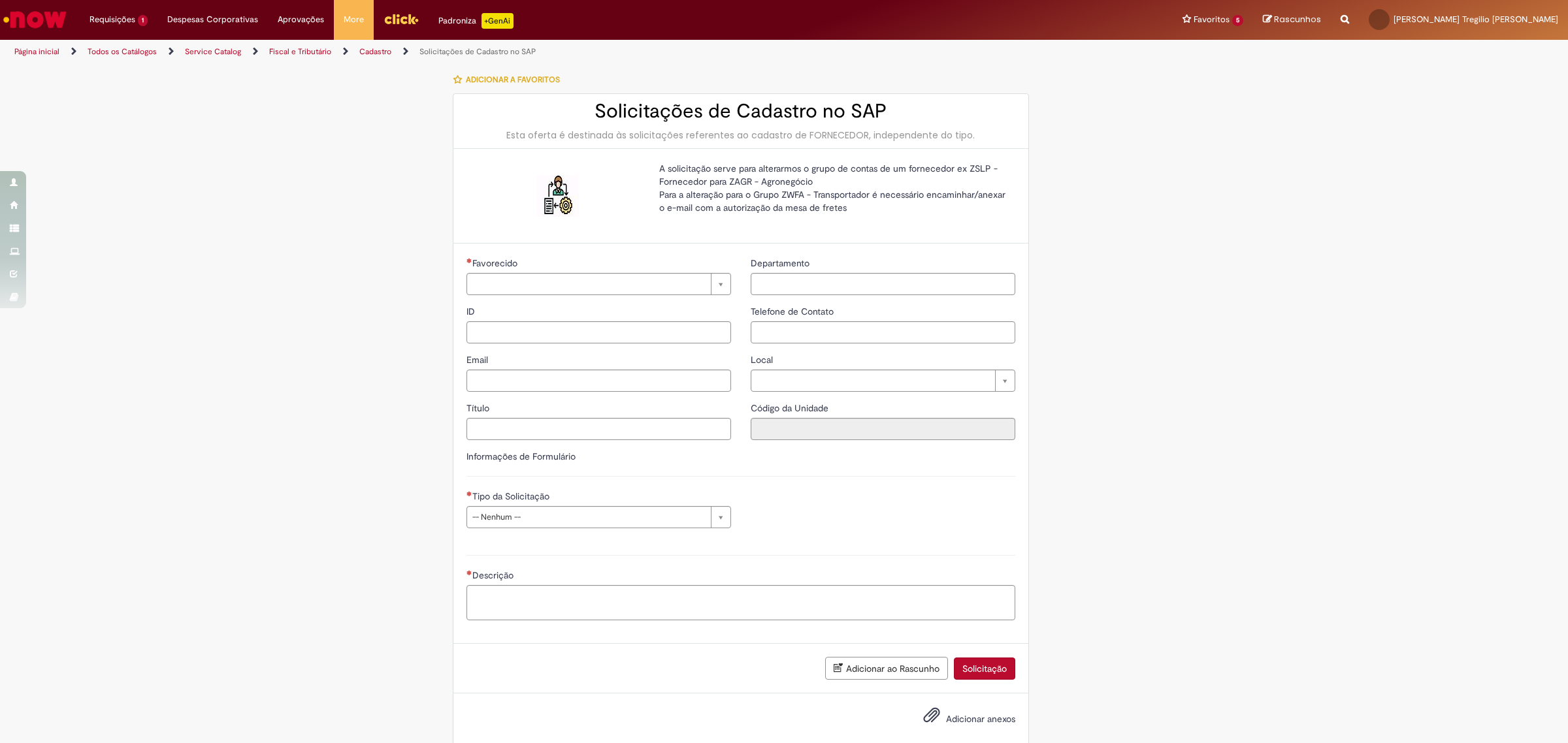
type input "********"
type input "**********"
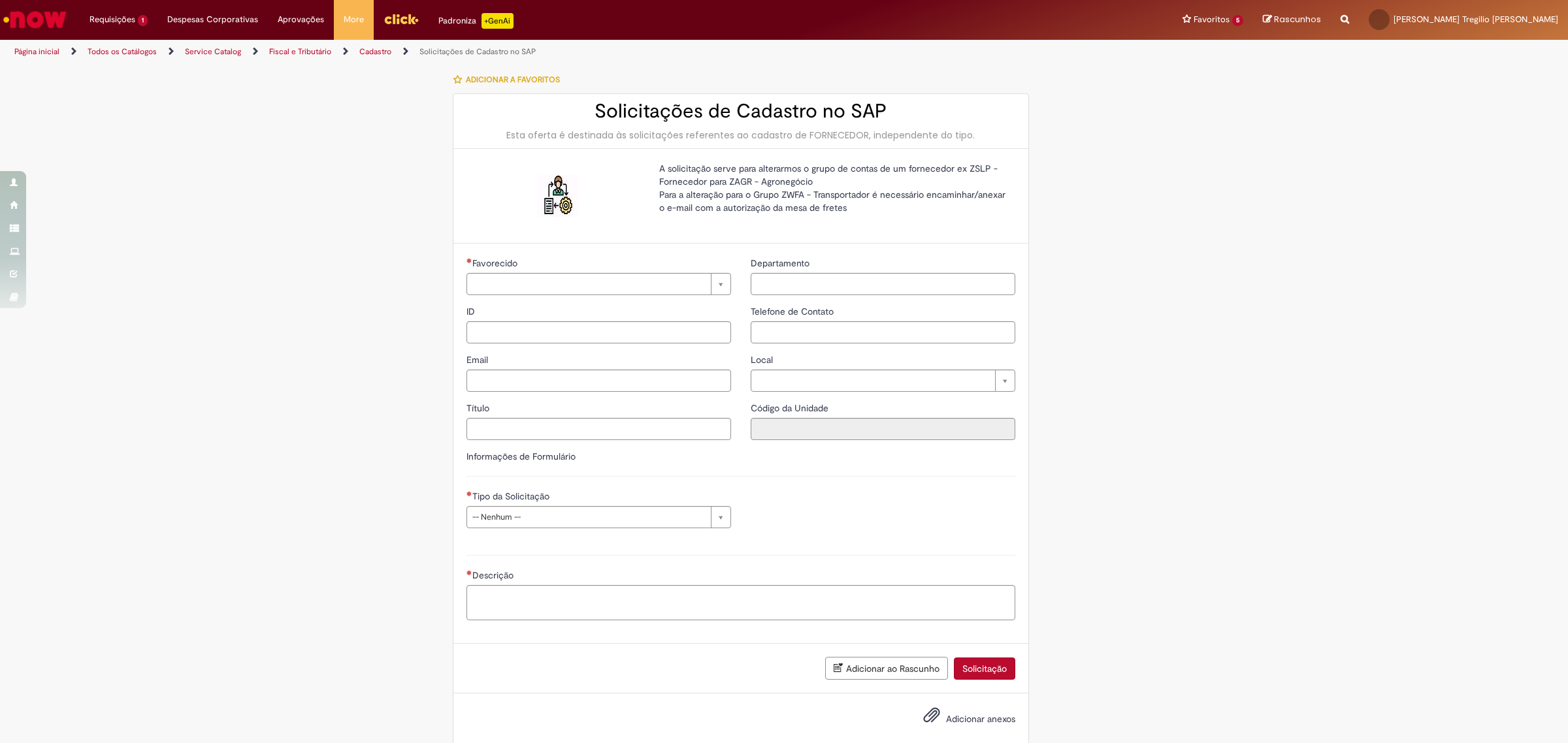
type input "****"
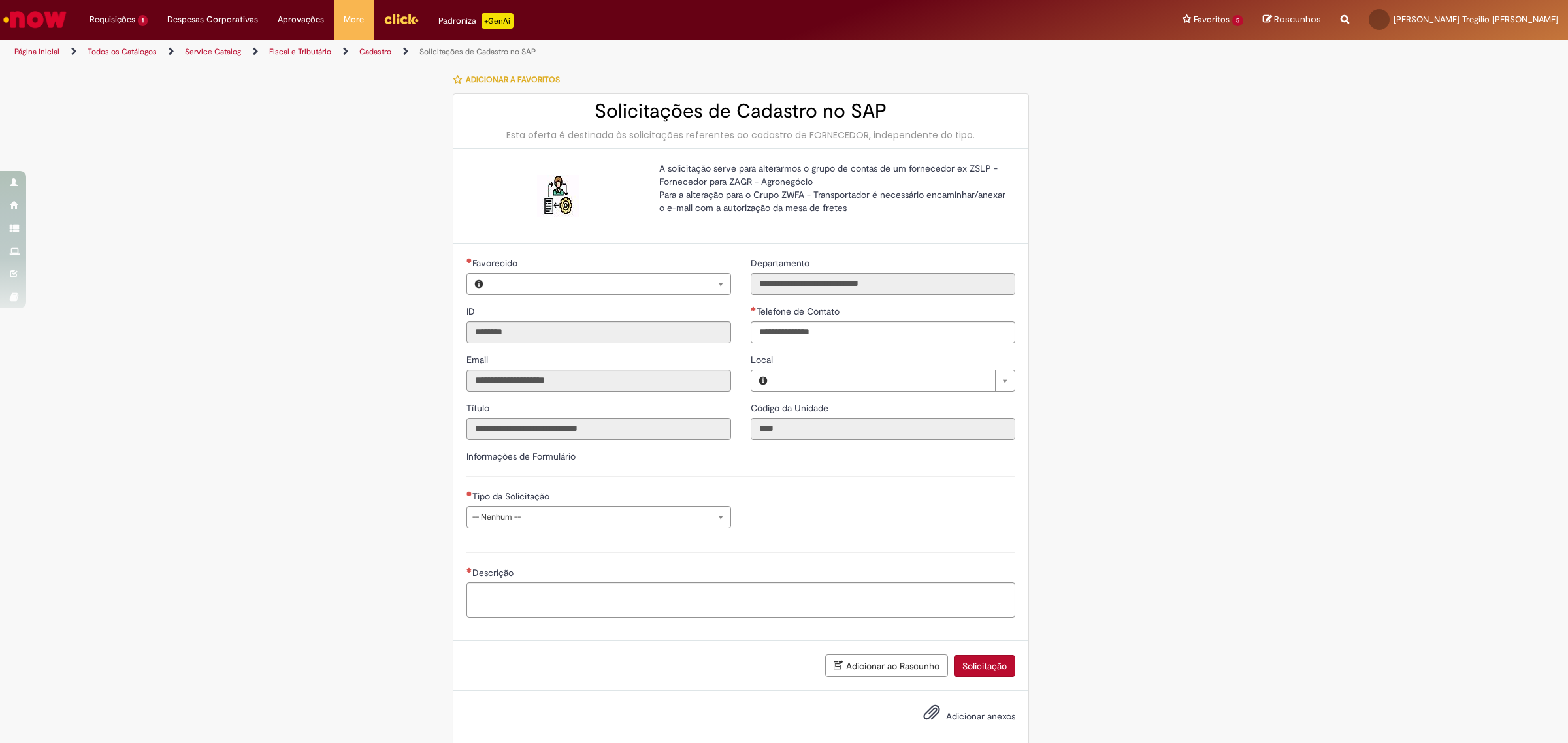
type input "**********"
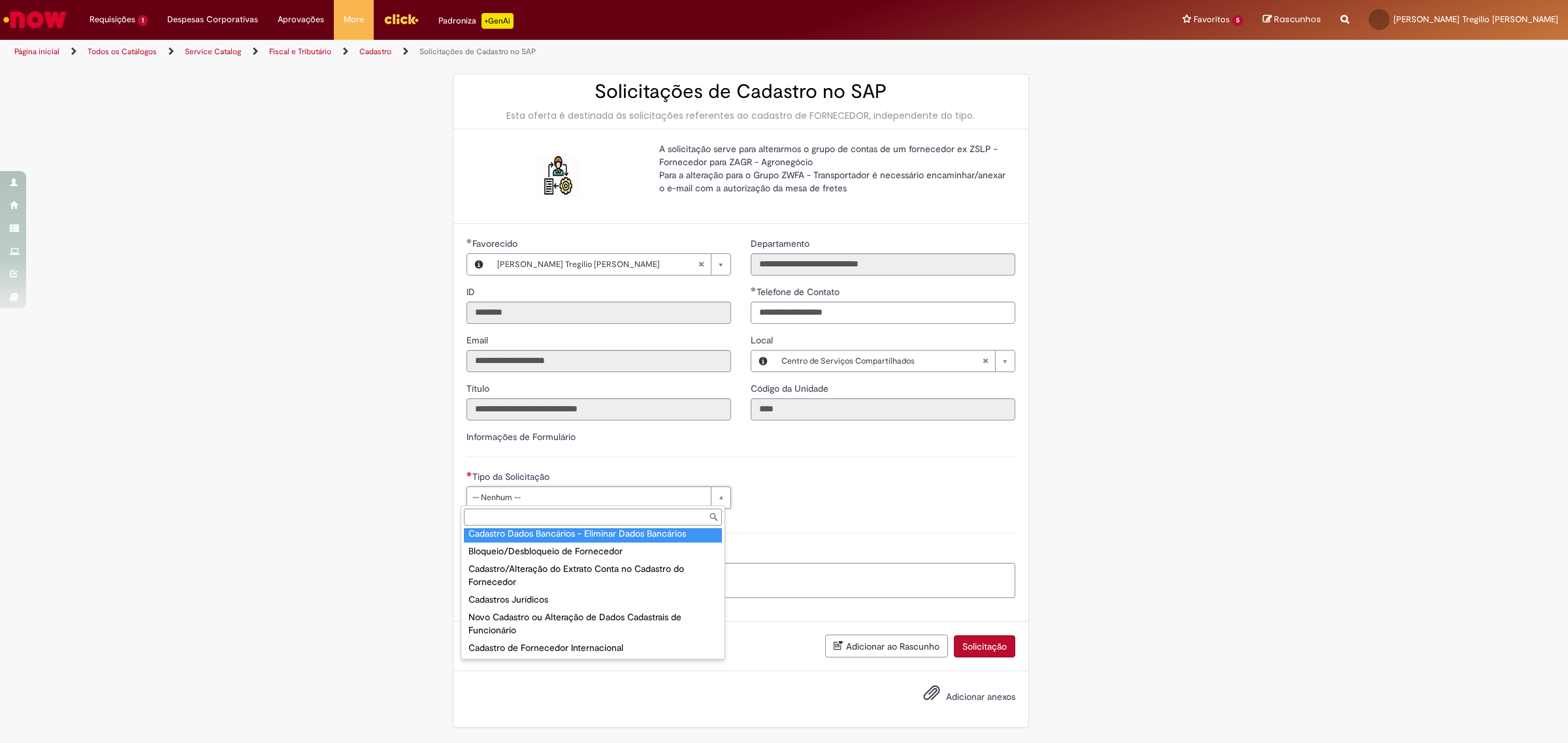
scroll to position [37, 0]
